Goal: Transaction & Acquisition: Book appointment/travel/reservation

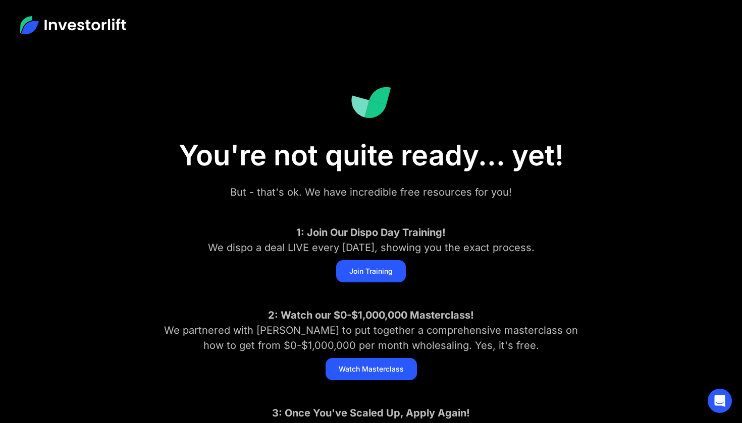
click at [658, 239] on aside "You're not quite ready... yet! But - that's ok. We have incredible free resourc…" at bounding box center [371, 290] width 742 height 481
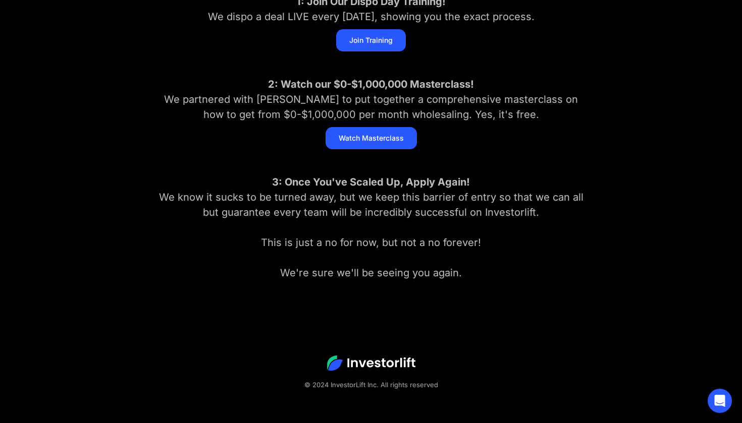
scroll to position [231, 0]
drag, startPoint x: 255, startPoint y: 99, endPoint x: 313, endPoint y: 100, distance: 58.5
click at [313, 100] on div "2: Watch our $0-$1,000,000 Masterclass! We partnered with [PERSON_NAME] to put …" at bounding box center [371, 99] width 434 height 45
drag, startPoint x: 253, startPoint y: 98, endPoint x: 312, endPoint y: 102, distance: 59.2
click at [312, 102] on div "2: Watch our $0-$1,000,000 Masterclass! We partnered with [PERSON_NAME] to put …" at bounding box center [371, 99] width 434 height 45
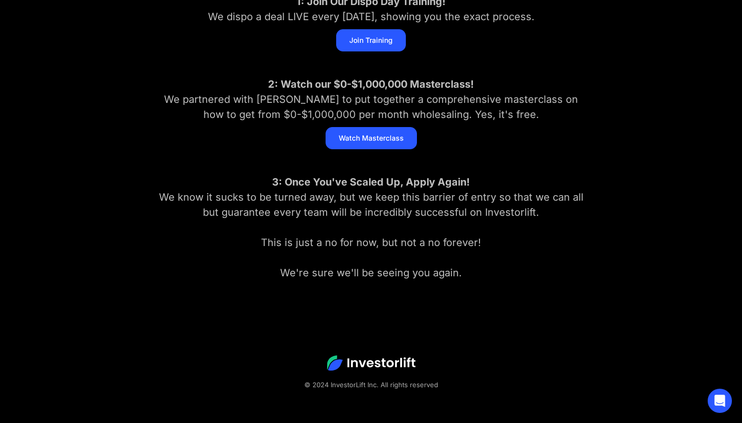
click at [628, 106] on div "You're not quite ready... yet! But - that's ok. We have incredible free resourc…" at bounding box center [370, 59] width 545 height 481
click at [670, 160] on aside "You're not quite ready... yet! But - that's ok. We have incredible free resourc…" at bounding box center [371, 59] width 742 height 481
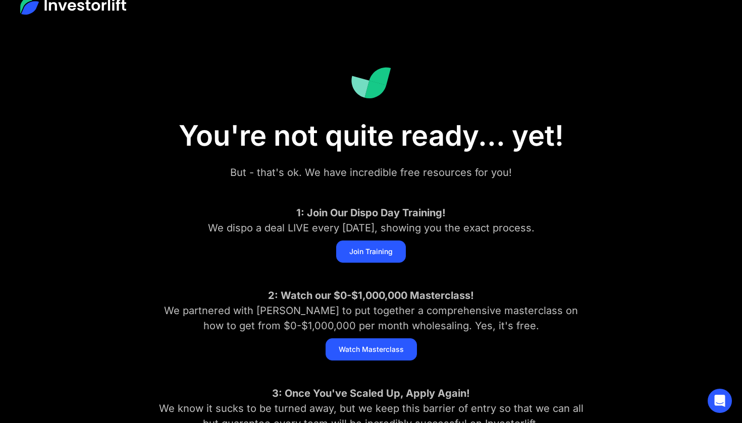
scroll to position [-2, 0]
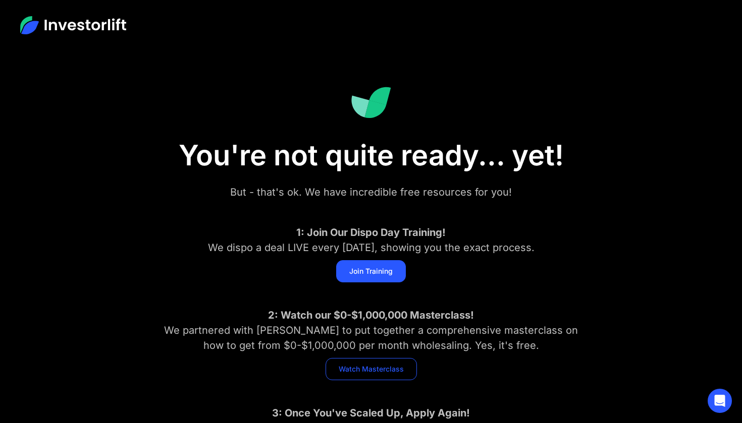
click at [368, 369] on link "Watch Masterclass" at bounding box center [370, 369] width 91 height 22
drag, startPoint x: 540, startPoint y: 2, endPoint x: 510, endPoint y: 84, distance: 87.5
click at [510, 84] on div "You're not quite ready... yet! But - that's ok. We have incredible free resourc…" at bounding box center [370, 290] width 545 height 481
click at [656, 228] on aside "You're not quite ready... yet! But - that's ok. We have incredible free resourc…" at bounding box center [371, 290] width 742 height 481
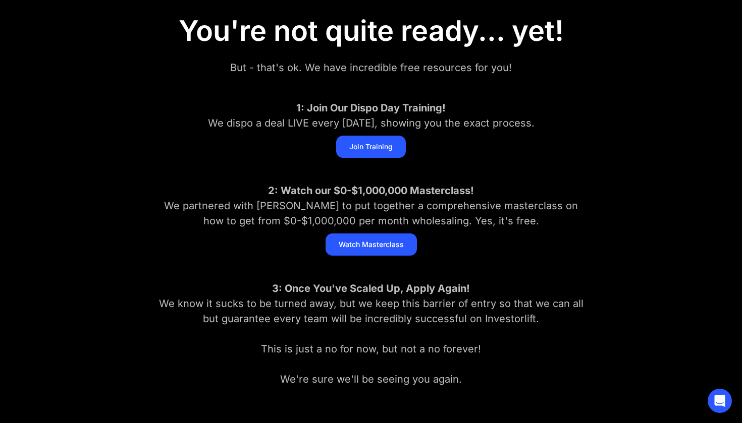
scroll to position [124, 0]
click at [381, 239] on link "Watch Masterclass" at bounding box center [370, 245] width 91 height 22
